Goal: Navigation & Orientation: Find specific page/section

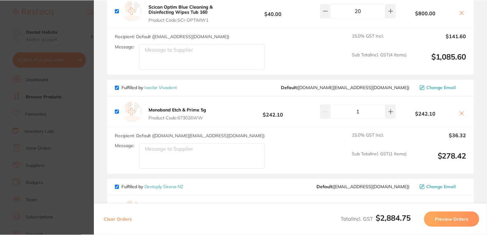
scroll to position [411, 0]
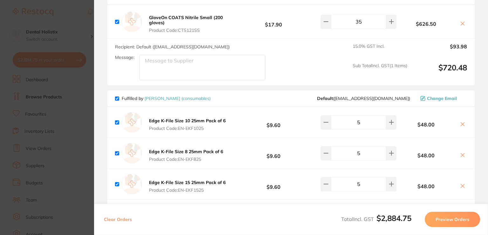
click at [178, 98] on link "[PERSON_NAME] (consumables)" at bounding box center [178, 98] width 66 height 6
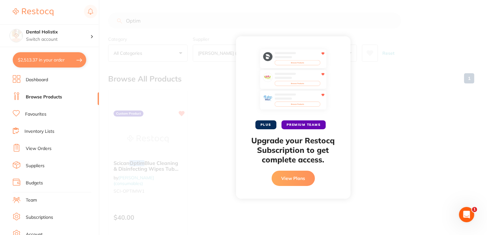
click at [361, 102] on div "PLUS PREMIUM TEAMS Upgrade your Restocq Subscription to get complete access. Vi…" at bounding box center [293, 117] width 388 height 235
click at [343, 43] on div "PLUS PREMIUM TEAMS Upgrade your Restocq Subscription to get complete access. Vi…" at bounding box center [293, 117] width 114 height 162
click at [45, 97] on link "Browse Products" at bounding box center [44, 97] width 36 height 6
drag, startPoint x: 31, startPoint y: 66, endPoint x: 386, endPoint y: 84, distance: 356.3
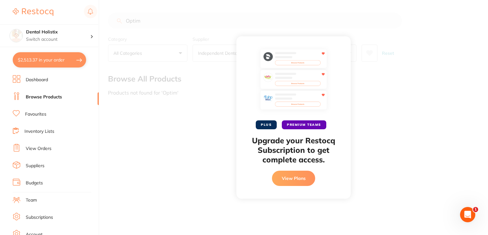
click at [386, 84] on div "PLUS PREMIUM TEAMS Upgrade your Restocq Subscription to get complete access. Vi…" at bounding box center [293, 117] width 389 height 235
click at [246, 42] on div "PLUS PREMIUM TEAMS Upgrade your Restocq Subscription to get complete access. Vi…" at bounding box center [294, 117] width 114 height 162
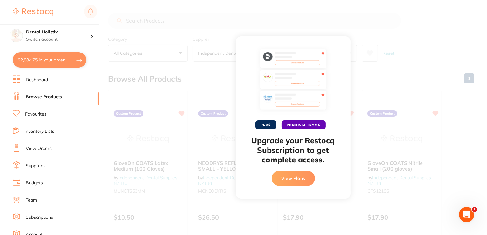
click at [346, 39] on div "PLUS PREMIUM TEAMS Upgrade your Restocq Subscription to get complete access. Vi…" at bounding box center [293, 117] width 114 height 162
click at [45, 82] on link "Dashboard" at bounding box center [37, 80] width 22 height 6
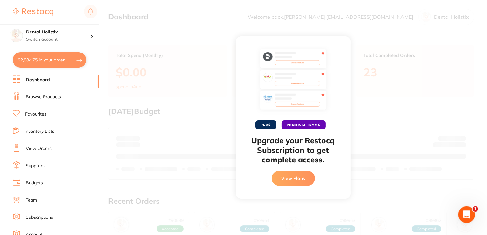
click at [465, 214] on icon "Open Intercom Messenger" at bounding box center [465, 213] width 10 height 10
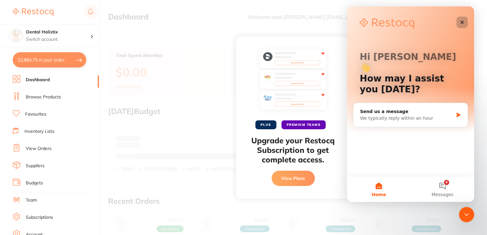
click at [461, 21] on icon "Close" at bounding box center [461, 22] width 5 height 5
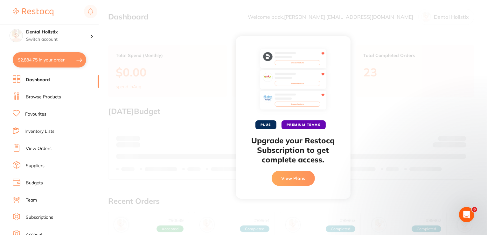
click at [347, 40] on div "PLUS PREMIUM TEAMS Upgrade your Restocq Subscription to get complete access. Vi…" at bounding box center [293, 117] width 114 height 162
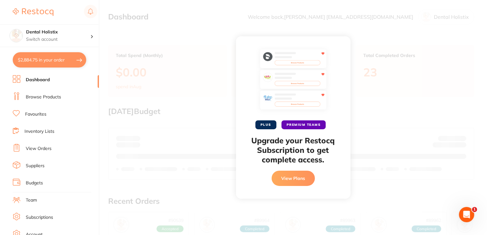
click at [43, 82] on link "Dashboard" at bounding box center [38, 80] width 24 height 6
click at [292, 176] on button "View Plans" at bounding box center [293, 177] width 43 height 15
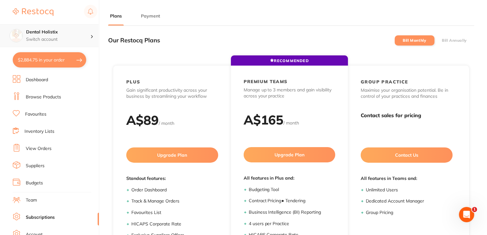
click at [41, 35] on h4 "Dental Holistix" at bounding box center [58, 32] width 64 height 6
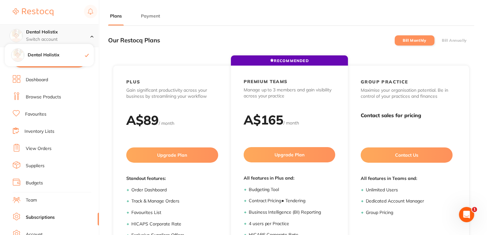
click at [41, 35] on h4 "Dental Holistix" at bounding box center [58, 32] width 64 height 6
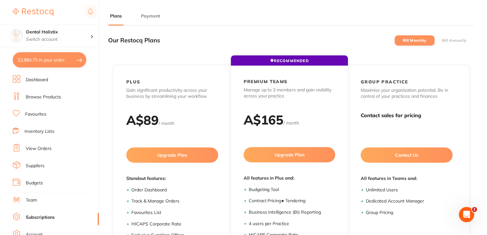
click at [42, 98] on link "Browse Products" at bounding box center [43, 97] width 35 height 6
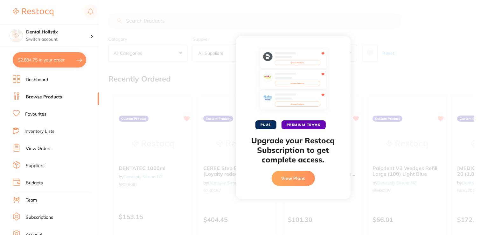
click at [373, 11] on div "PLUS PREMIUM TEAMS Upgrade your Restocq Subscription to get complete access. Vi…" at bounding box center [293, 117] width 388 height 235
click at [346, 46] on div "PLUS PREMIUM TEAMS Upgrade your Restocq Subscription to get complete access. Vi…" at bounding box center [293, 117] width 114 height 162
click at [245, 42] on div "PLUS PREMIUM TEAMS Upgrade your Restocq Subscription to get complete access. Vi…" at bounding box center [293, 117] width 114 height 162
click at [44, 152] on li "View Orders" at bounding box center [56, 149] width 86 height 10
